Goal: Information Seeking & Learning: Learn about a topic

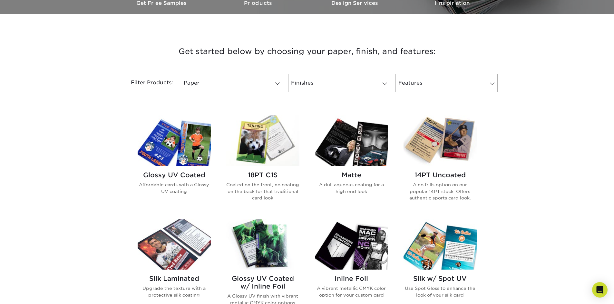
scroll to position [225, 0]
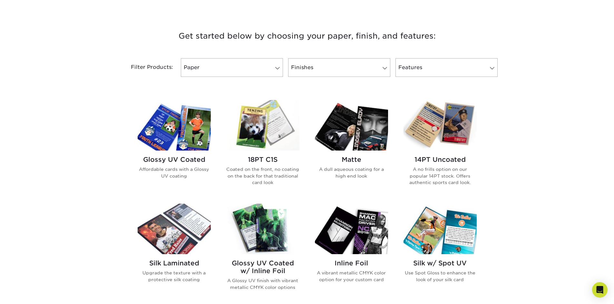
click at [172, 148] on img at bounding box center [174, 125] width 73 height 51
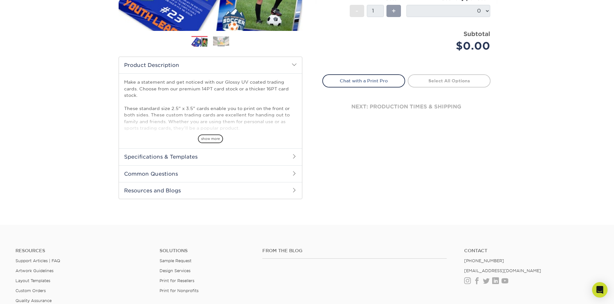
scroll to position [161, 0]
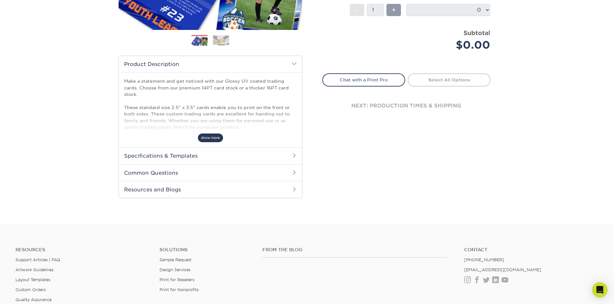
click at [206, 140] on span "show more" at bounding box center [210, 138] width 25 height 9
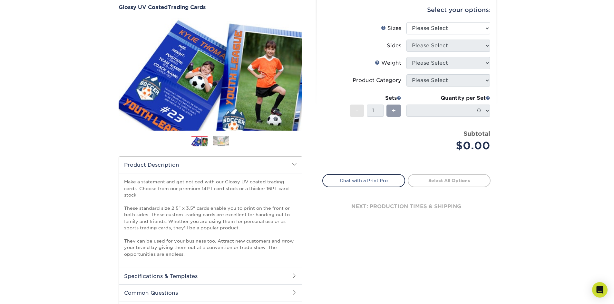
scroll to position [97, 0]
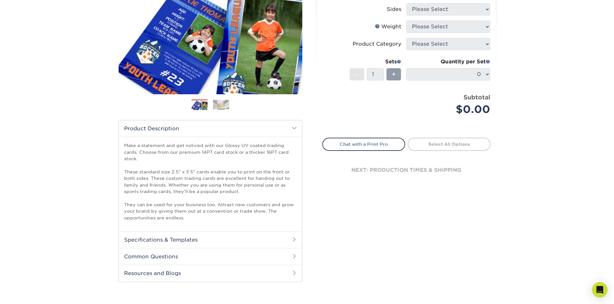
click at [167, 258] on h2 "Common Questions" at bounding box center [210, 256] width 183 height 17
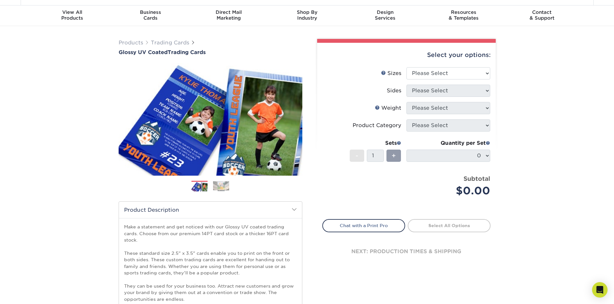
scroll to position [0, 0]
